Goal: Transaction & Acquisition: Subscribe to service/newsletter

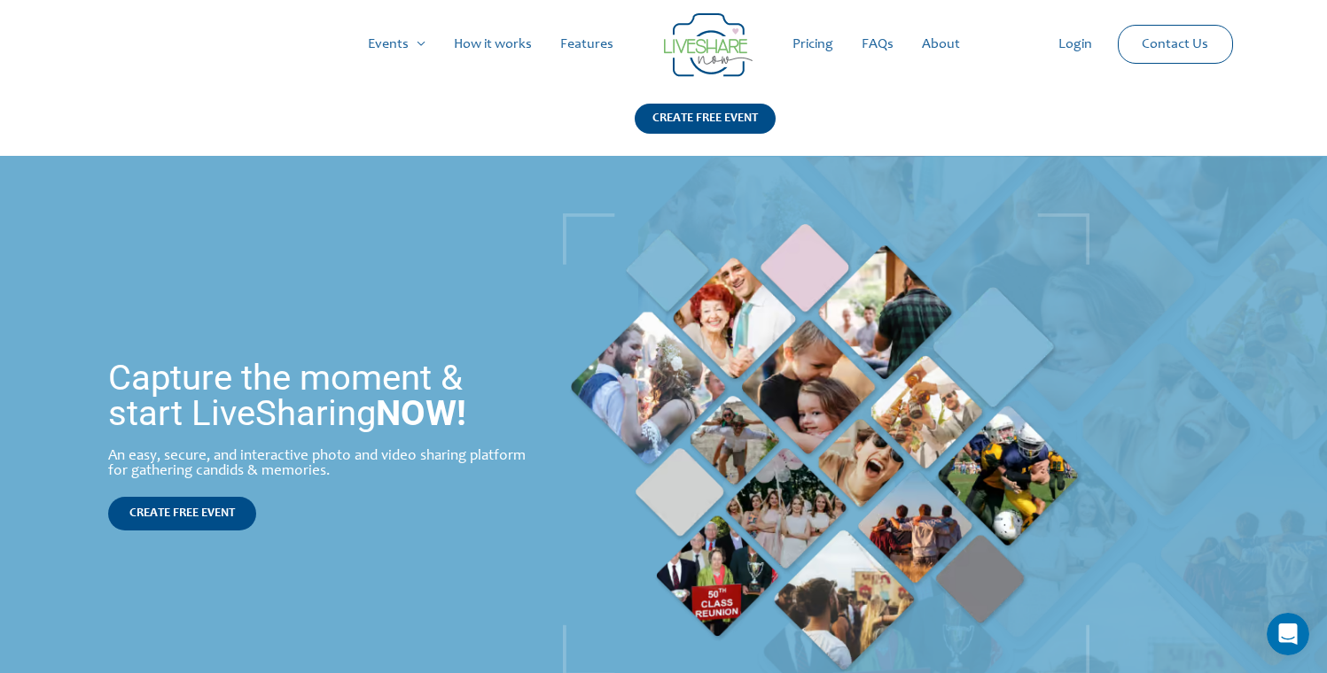
click at [818, 48] on link "Pricing" at bounding box center [812, 44] width 69 height 57
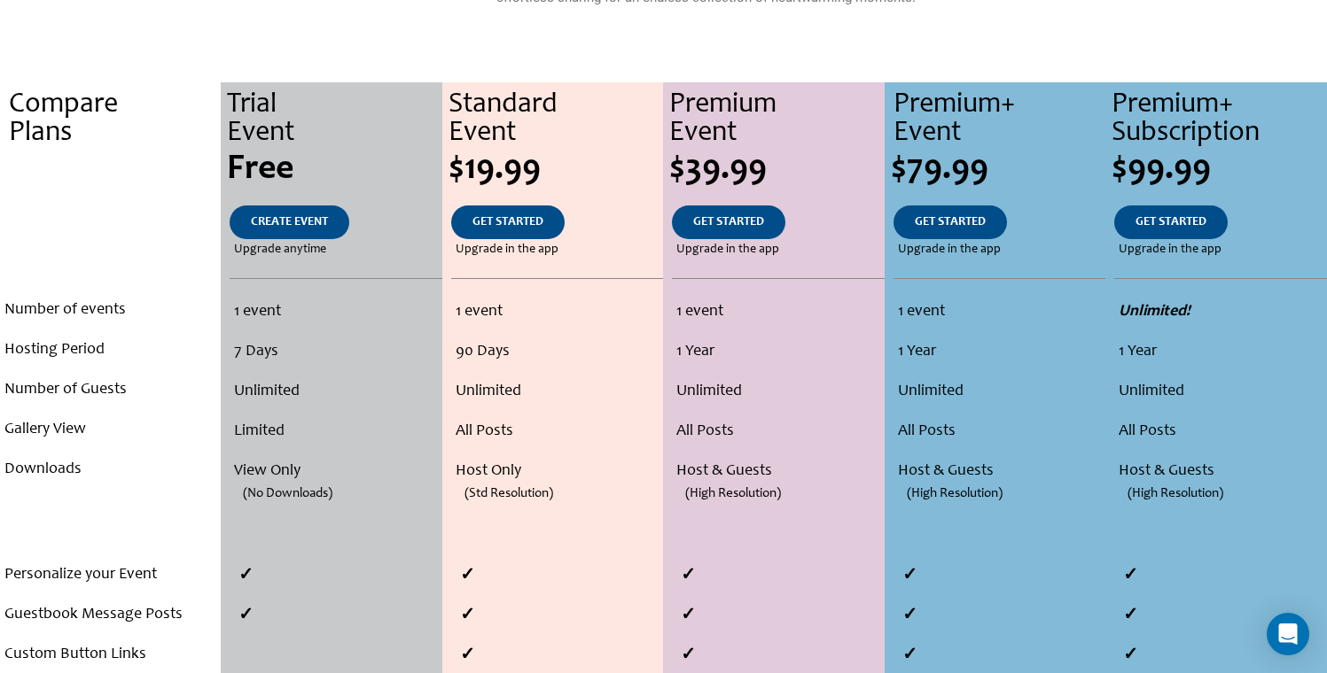
scroll to position [327, 0]
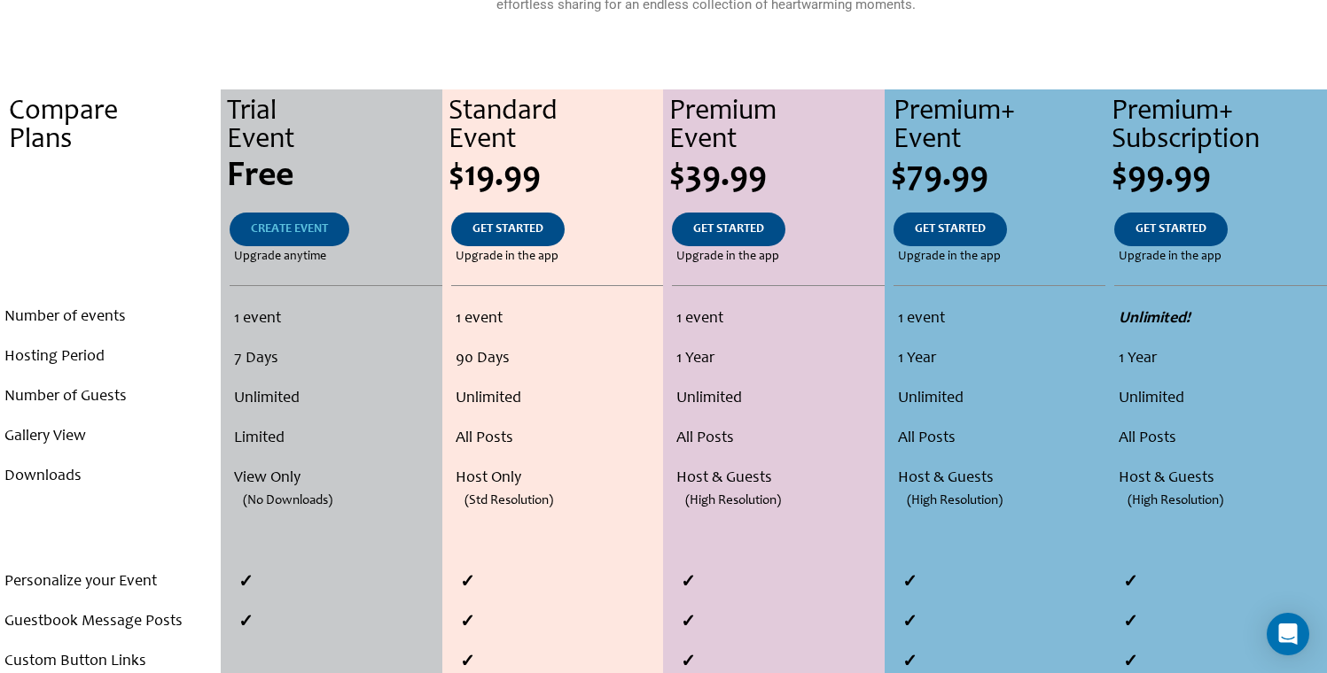
click at [299, 219] on link "CREATE EVENT" at bounding box center [290, 230] width 120 height 34
